Goal: Information Seeking & Learning: Check status

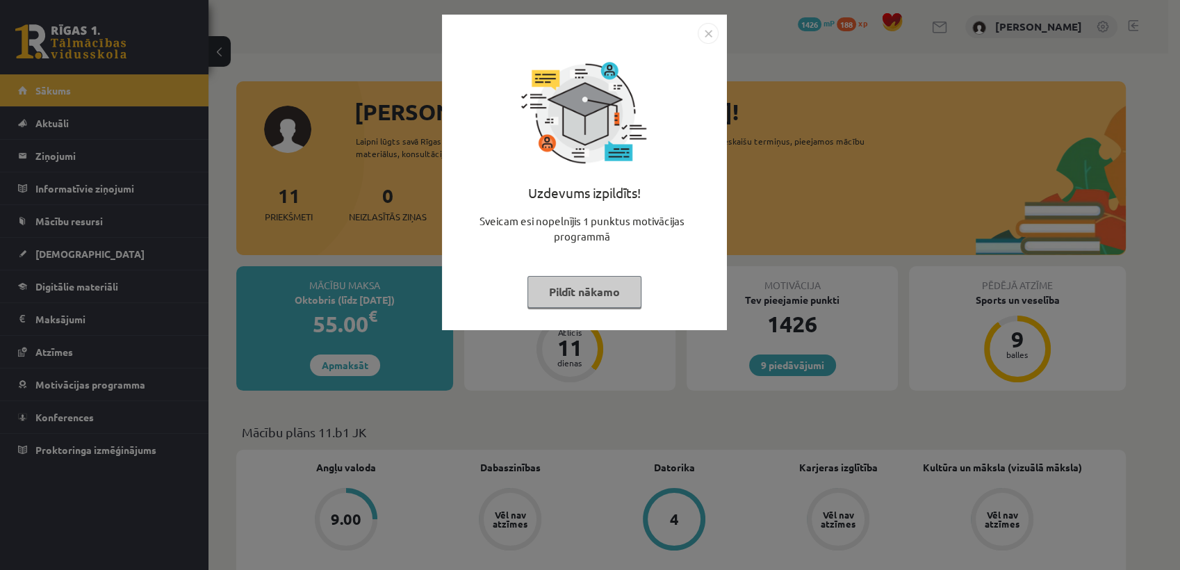
click at [611, 306] on button "Pildīt nākamo" at bounding box center [584, 292] width 114 height 32
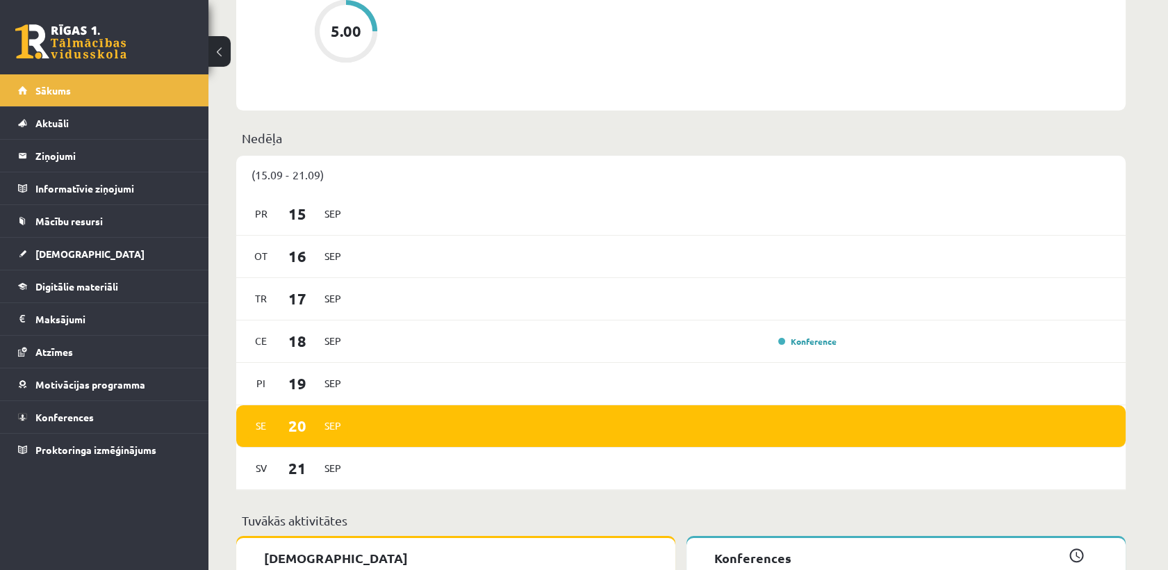
scroll to position [744, 0]
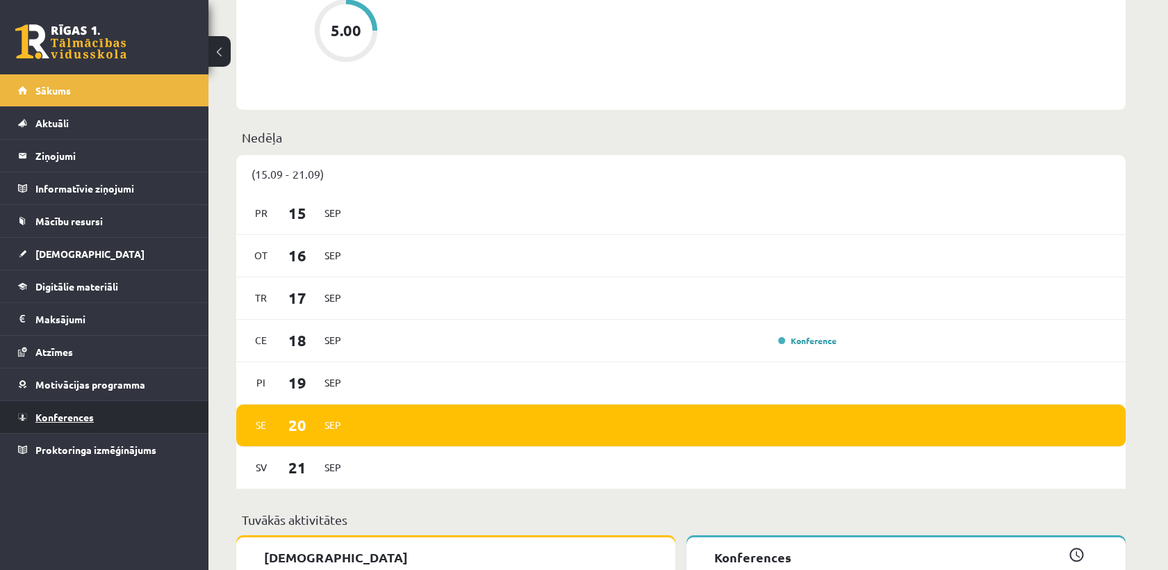
click at [61, 418] on span "Konferences" at bounding box center [64, 417] width 58 height 13
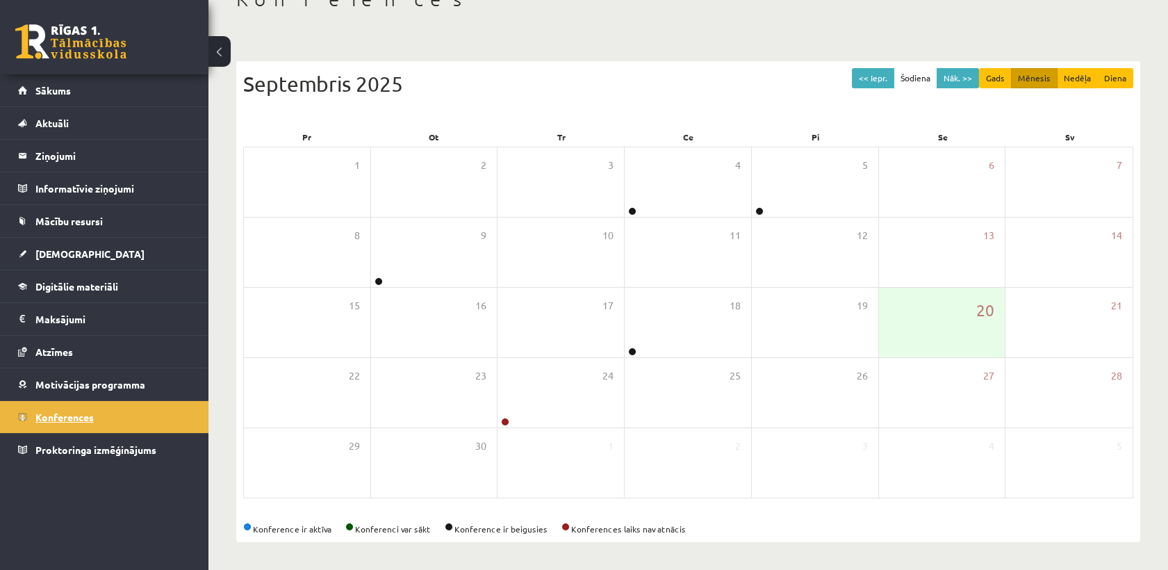
scroll to position [93, 0]
click at [74, 247] on span "[DEMOGRAPHIC_DATA]" at bounding box center [89, 253] width 109 height 13
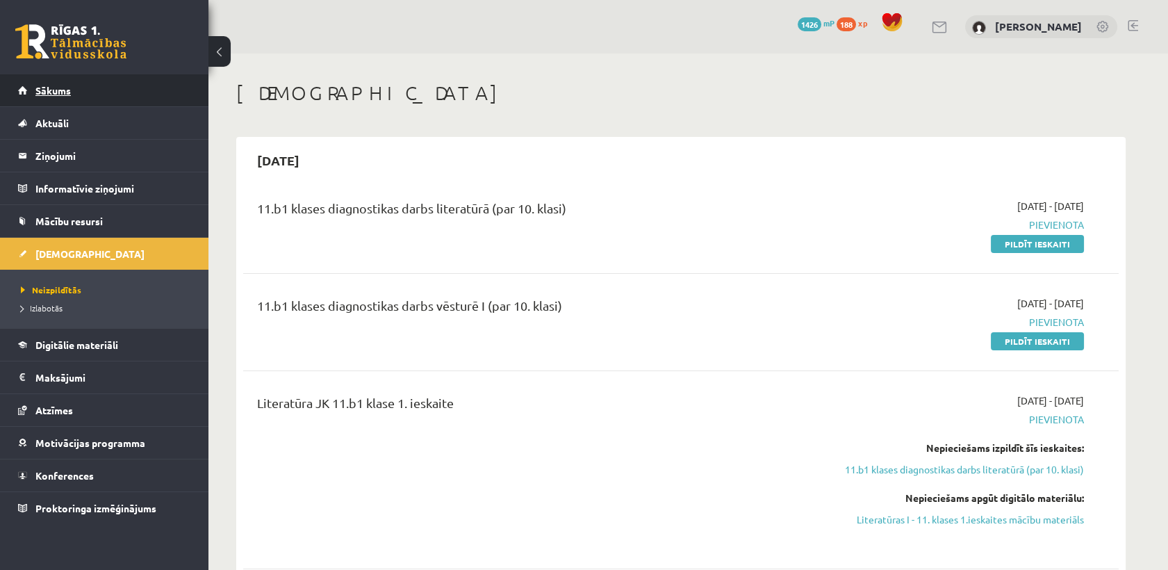
click at [163, 95] on link "Sākums" at bounding box center [104, 90] width 173 height 32
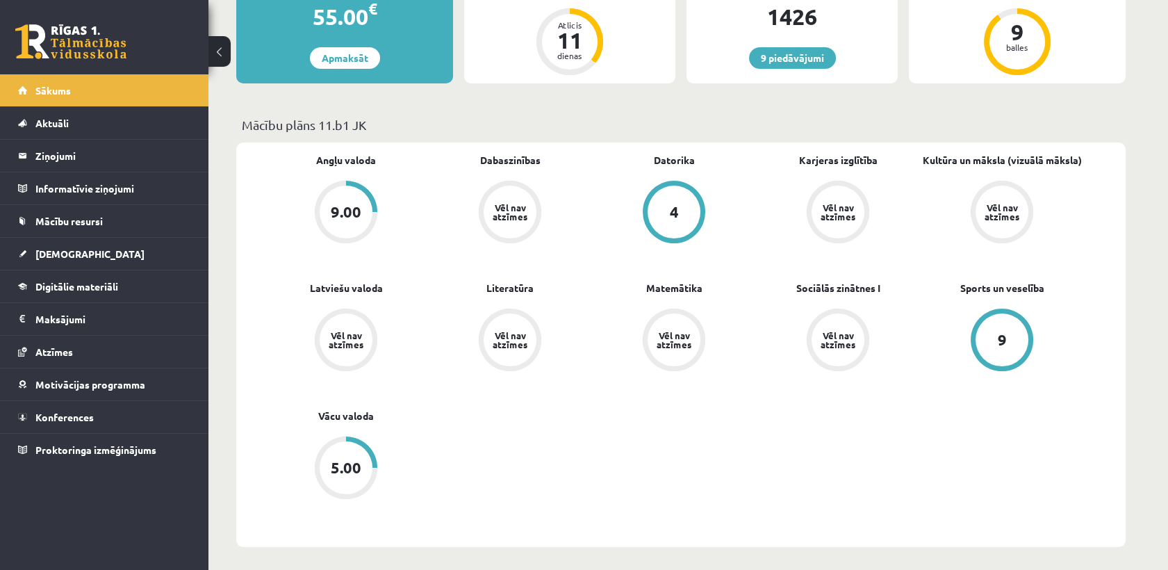
scroll to position [306, 0]
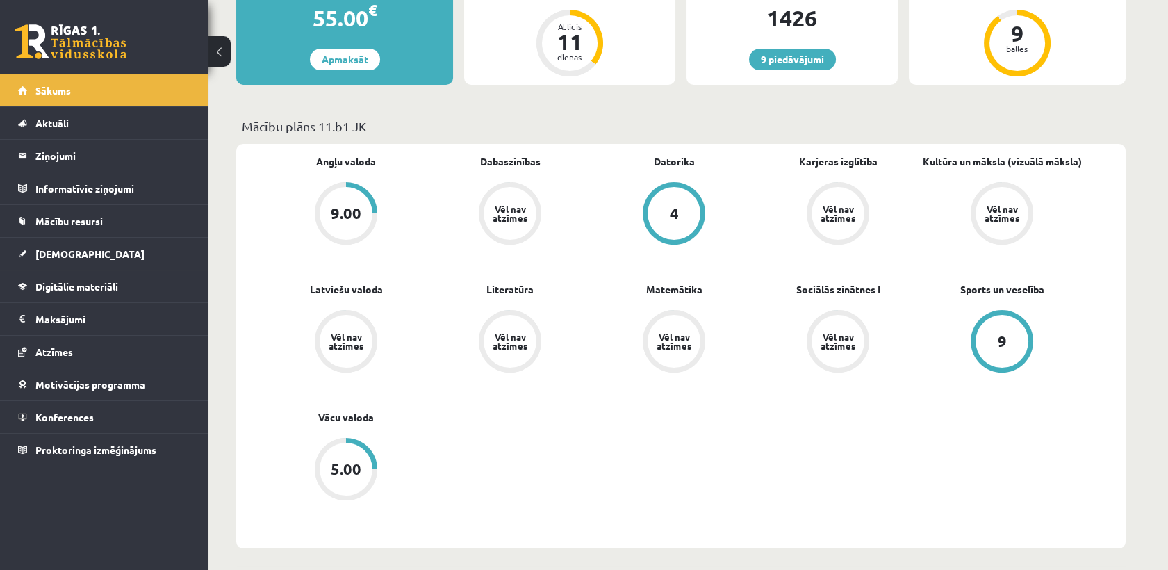
click at [352, 452] on div "5.00" at bounding box center [346, 469] width 53 height 53
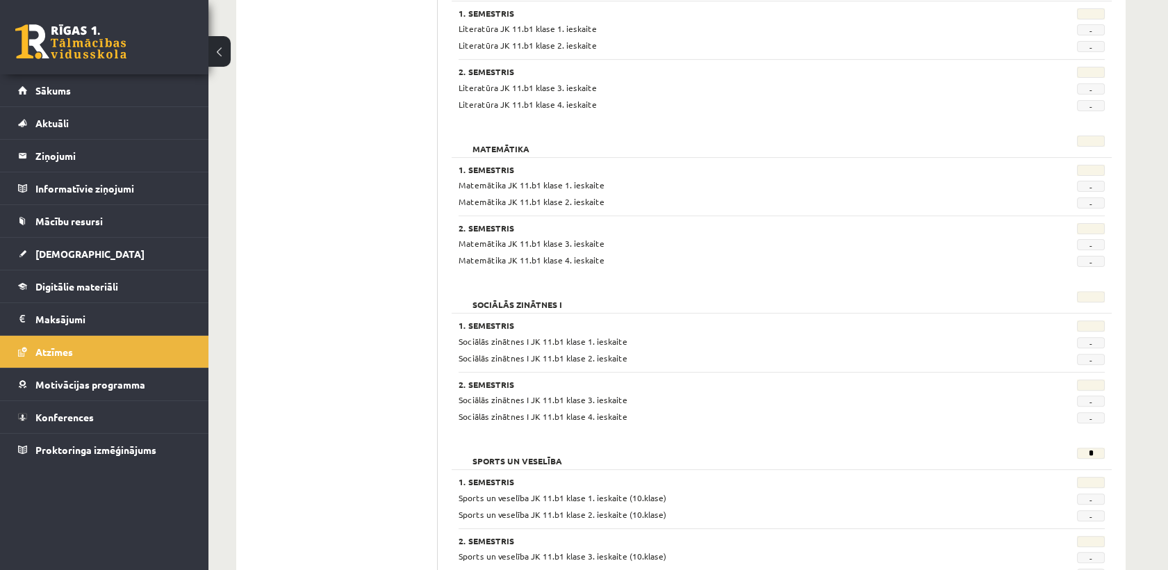
scroll to position [1253, 0]
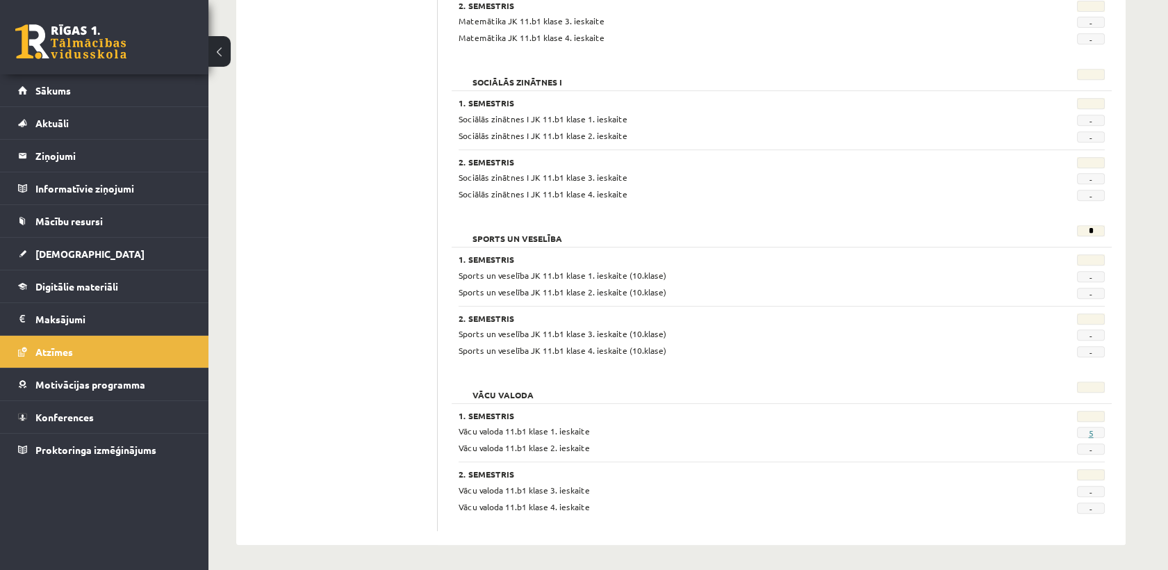
click at [1092, 430] on link "5" at bounding box center [1090, 432] width 5 height 11
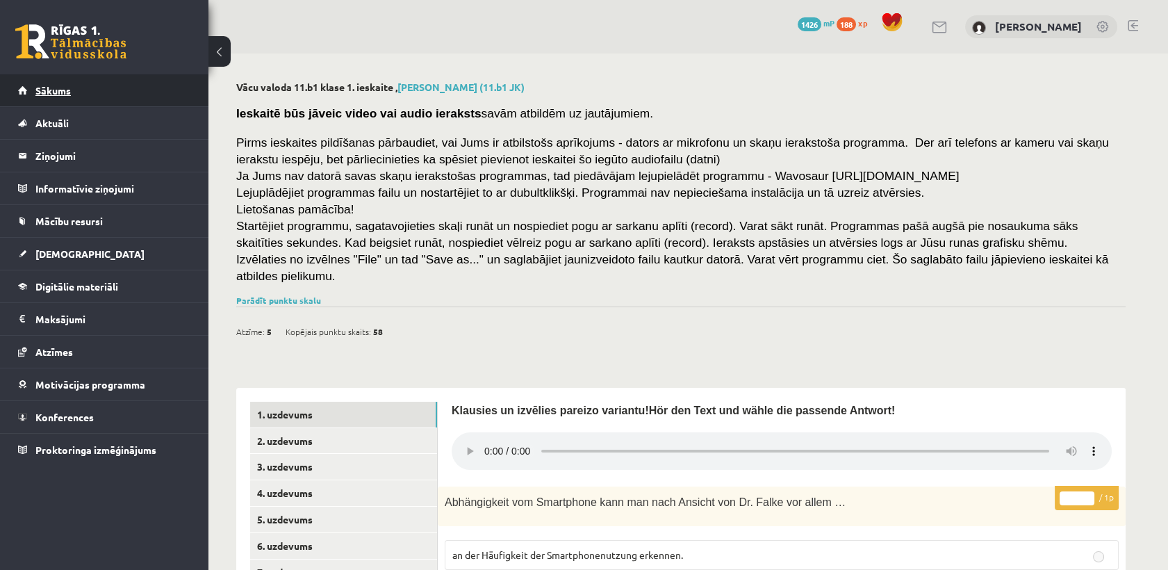
click at [161, 82] on link "Sākums" at bounding box center [104, 90] width 173 height 32
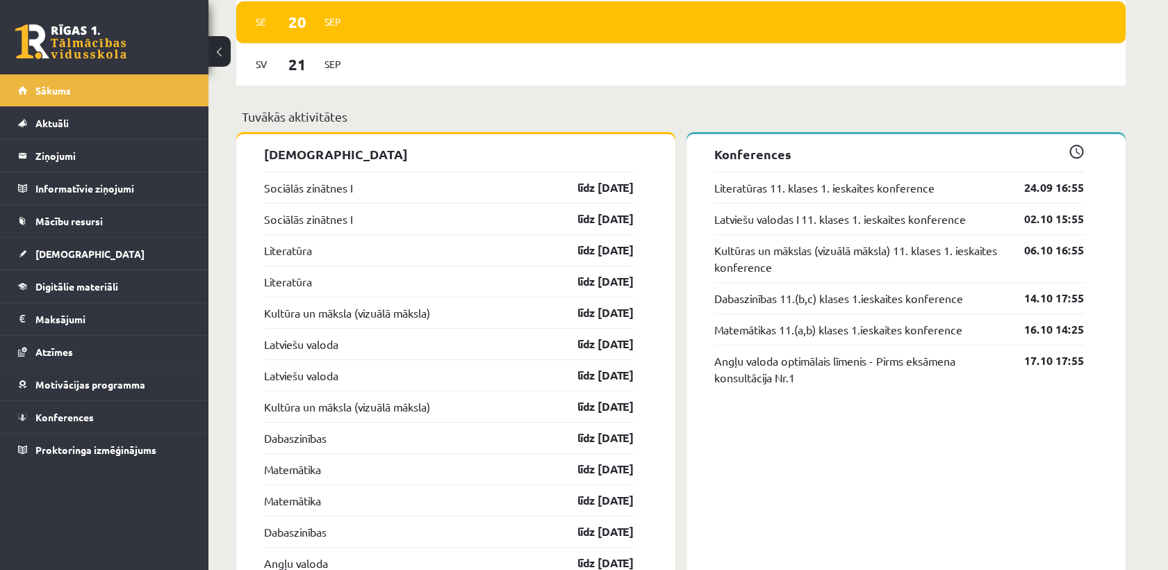
scroll to position [1148, 0]
